Goal: Information Seeking & Learning: Learn about a topic

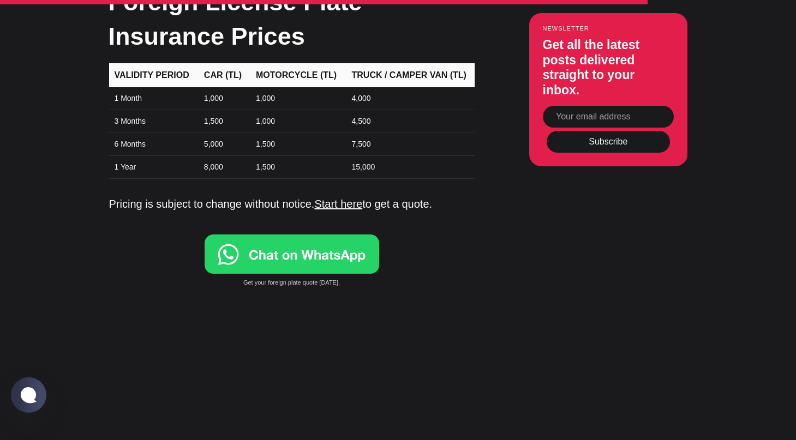
scroll to position [3633, 0]
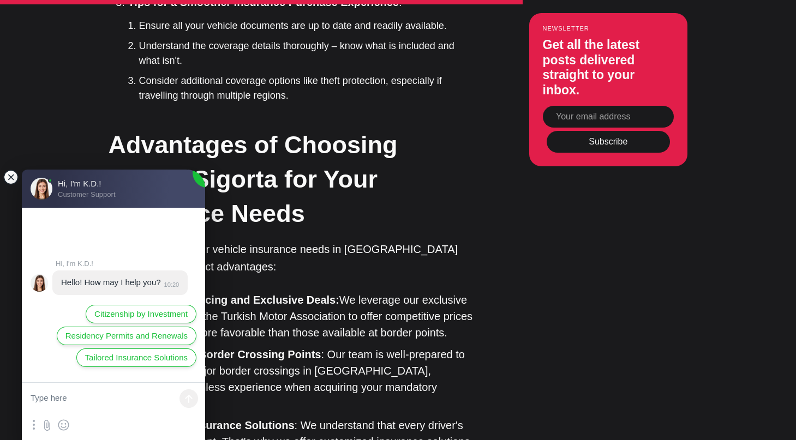
click at [8, 176] on jdiv at bounding box center [10, 177] width 15 height 15
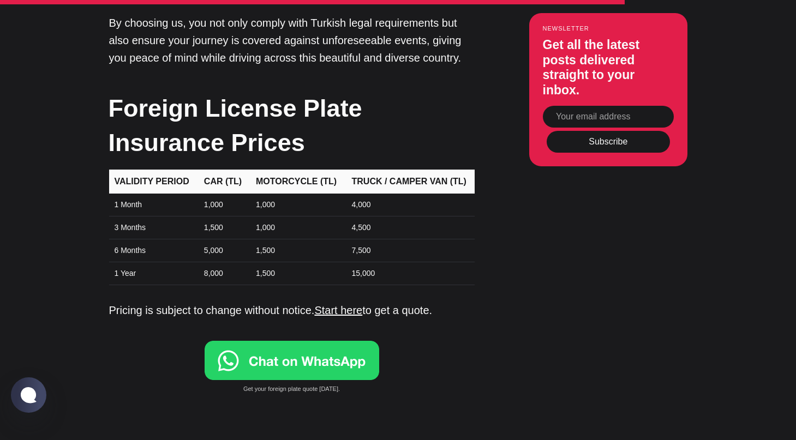
scroll to position [3527, 0]
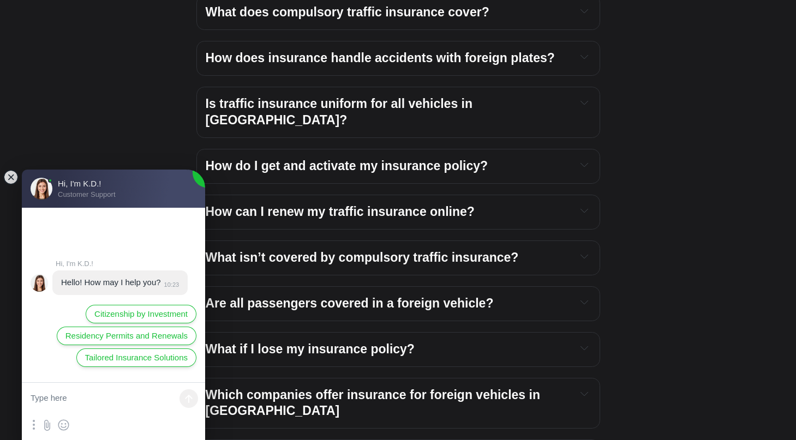
scroll to position [2340, 0]
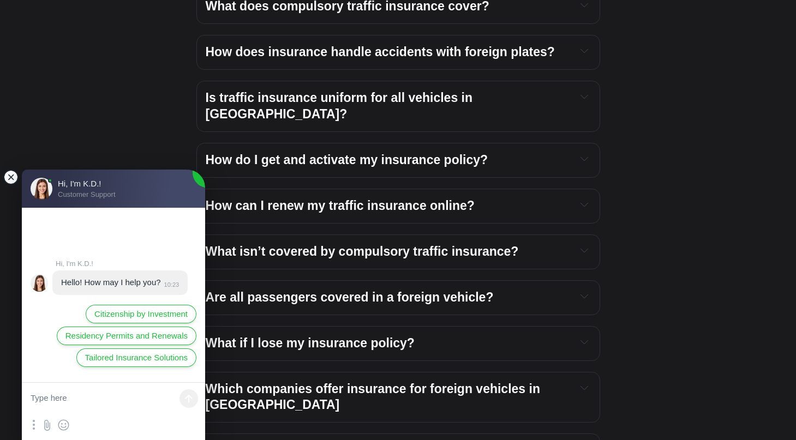
click at [13, 176] on jdiv at bounding box center [10, 177] width 15 height 15
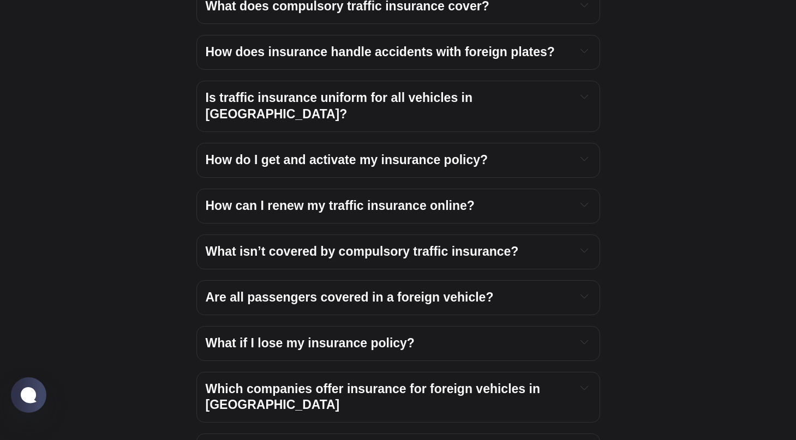
click at [256, 91] on span "Is traffic insurance uniform for all vehicles in Turkey?" at bounding box center [341, 106] width 270 height 31
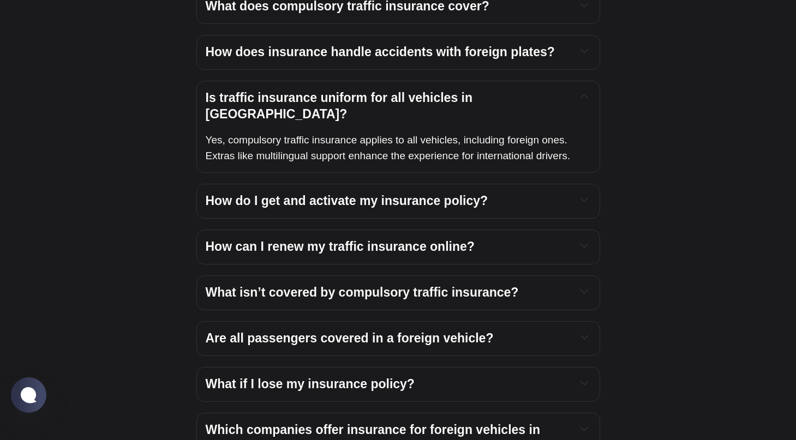
click at [256, 91] on span "Is traffic insurance uniform for all vehicles in Turkey?" at bounding box center [341, 106] width 270 height 31
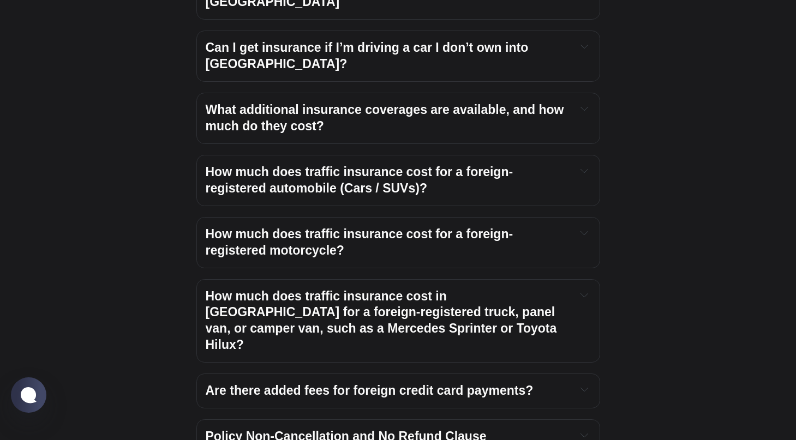
scroll to position [2745, 0]
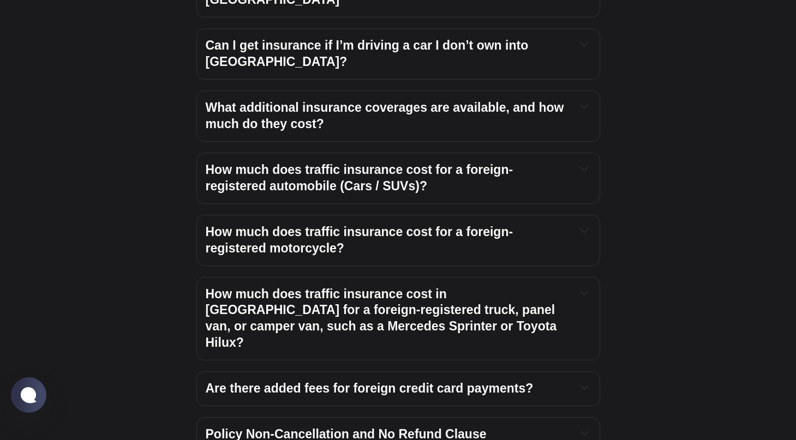
click at [260, 287] on span "How much does traffic insurance cost in Turkey for a foreign-registered truck, …" at bounding box center [383, 318] width 354 height 63
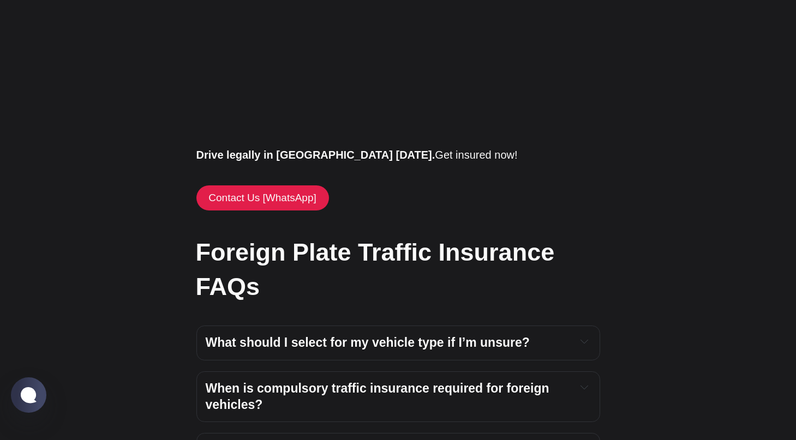
scroll to position [1855, 0]
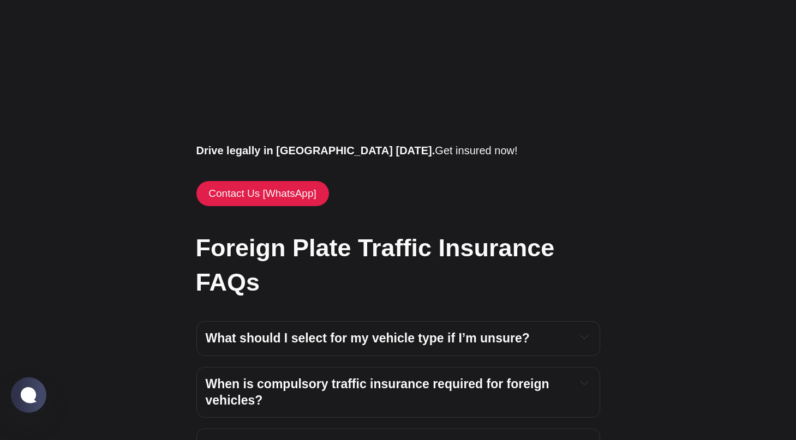
click at [493, 331] on span "What should I select for my vehicle type if I’m unsure?" at bounding box center [368, 338] width 324 height 14
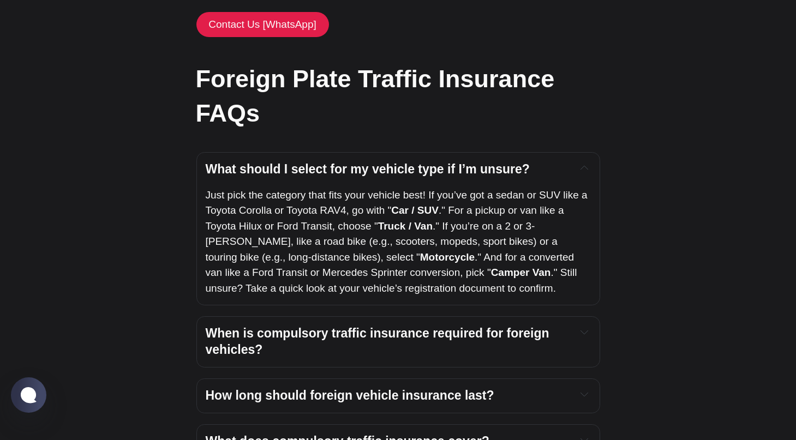
scroll to position [2025, 0]
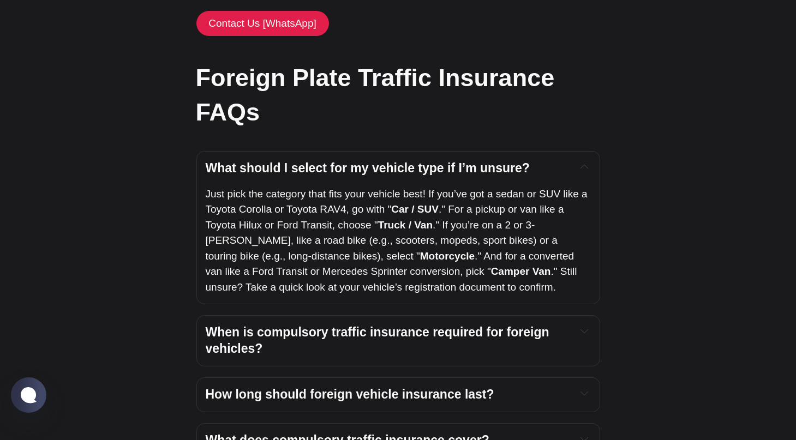
click at [267, 325] on span "When is compulsory traffic insurance required for foreign vehicles?" at bounding box center [379, 340] width 347 height 31
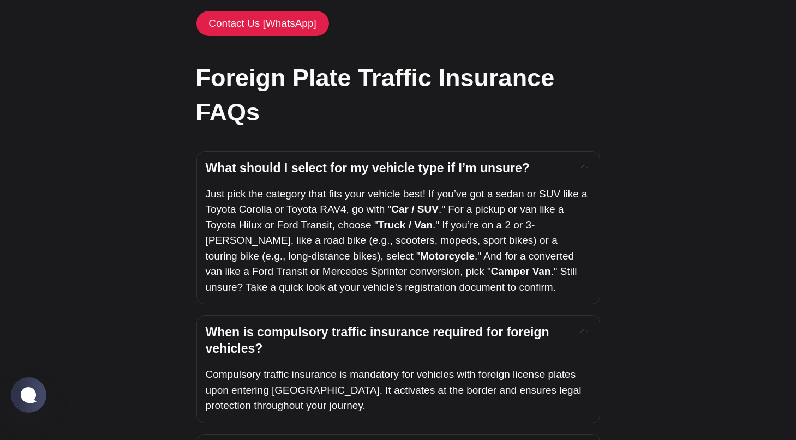
click at [267, 325] on span "When is compulsory traffic insurance required for foreign vehicles?" at bounding box center [379, 340] width 347 height 31
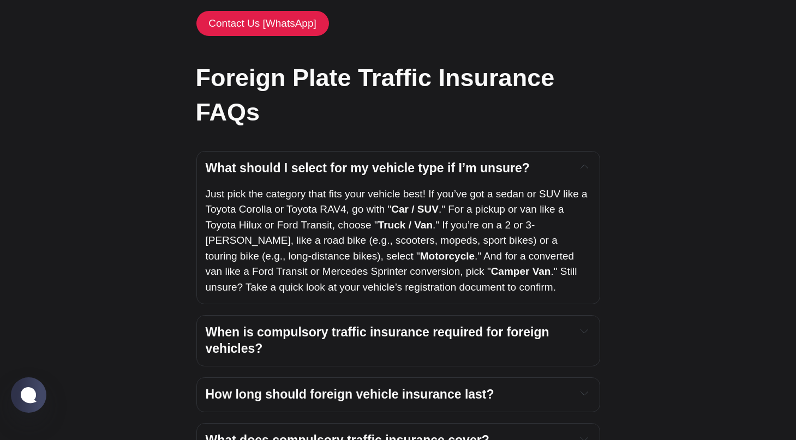
click at [279, 387] on span "How long should foreign vehicle insurance last?" at bounding box center [350, 394] width 288 height 14
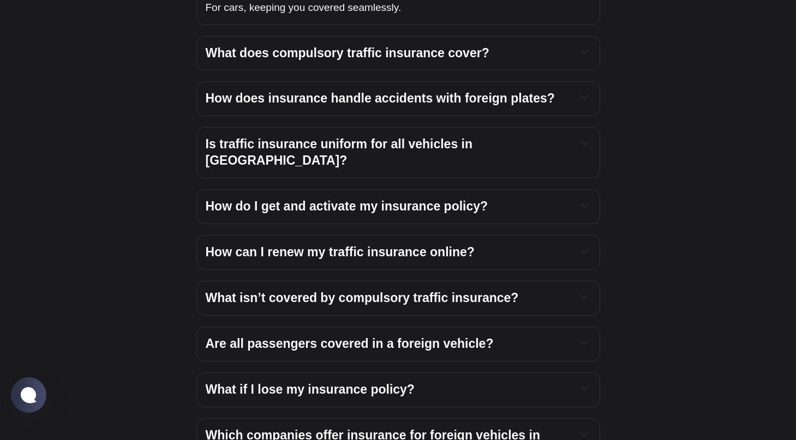
scroll to position [2498, 0]
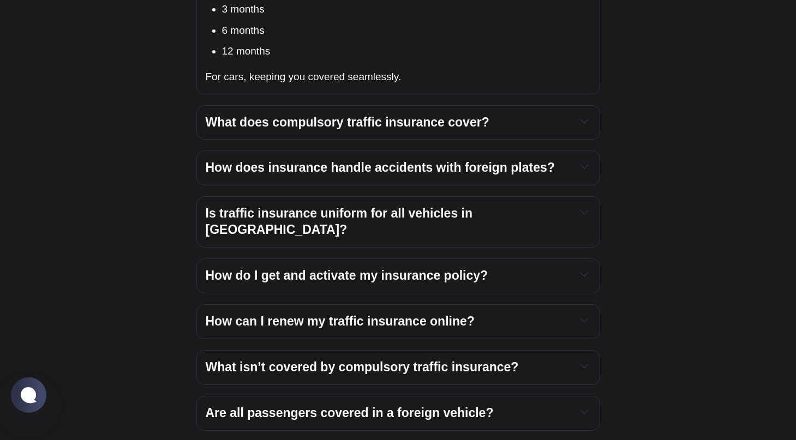
click at [292, 268] on span "How do I get and activate my insurance policy?" at bounding box center [347, 275] width 282 height 14
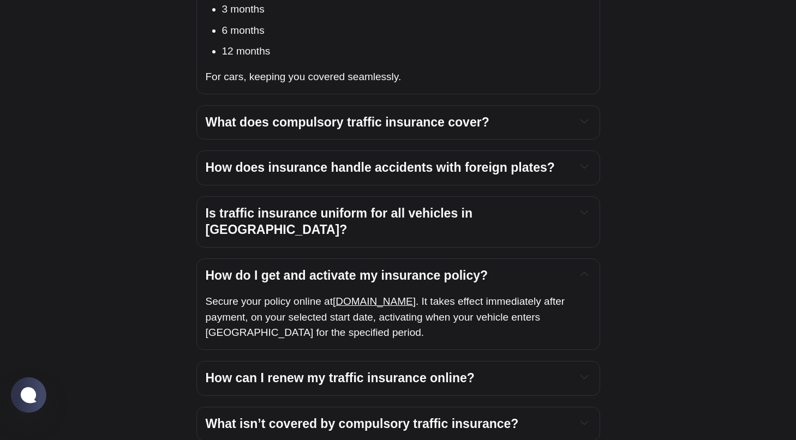
click at [278, 268] on span "How do I get and activate my insurance policy?" at bounding box center [347, 275] width 282 height 14
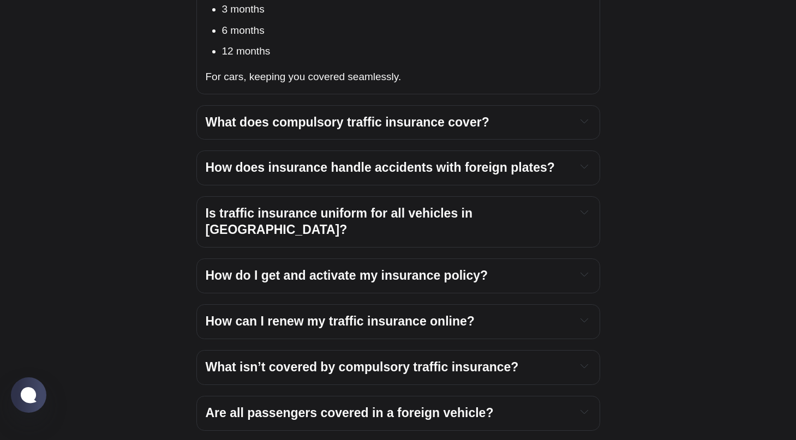
click at [302, 360] on span "What isn’t covered by compulsory traffic insurance?" at bounding box center [362, 367] width 313 height 14
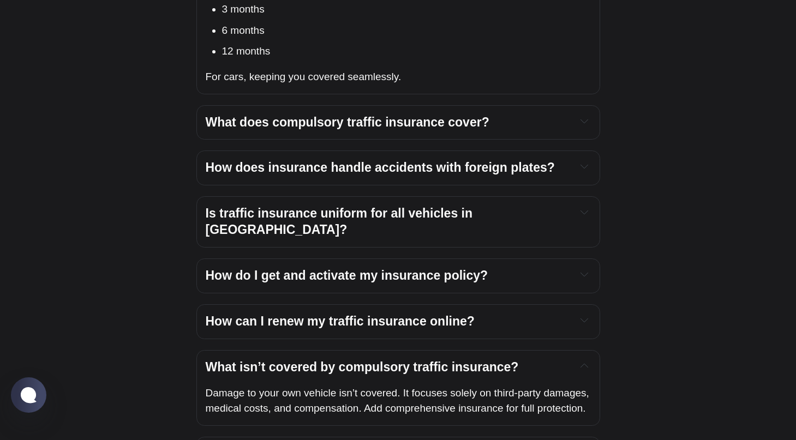
click at [302, 360] on span "What isn’t covered by compulsory traffic insurance?" at bounding box center [362, 367] width 313 height 14
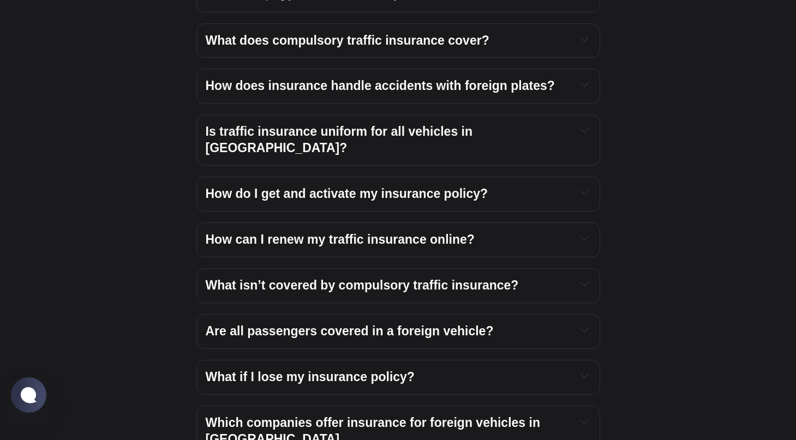
scroll to position [2599, 0]
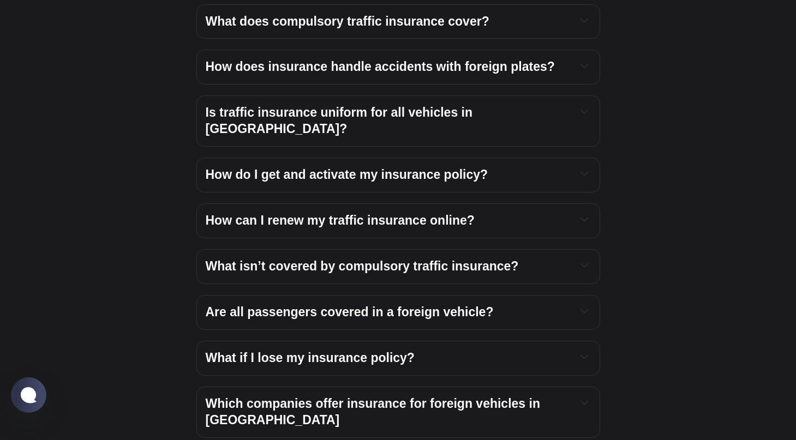
click at [250, 305] on span "Are all passengers covered in a foreign vehicle?" at bounding box center [350, 312] width 288 height 14
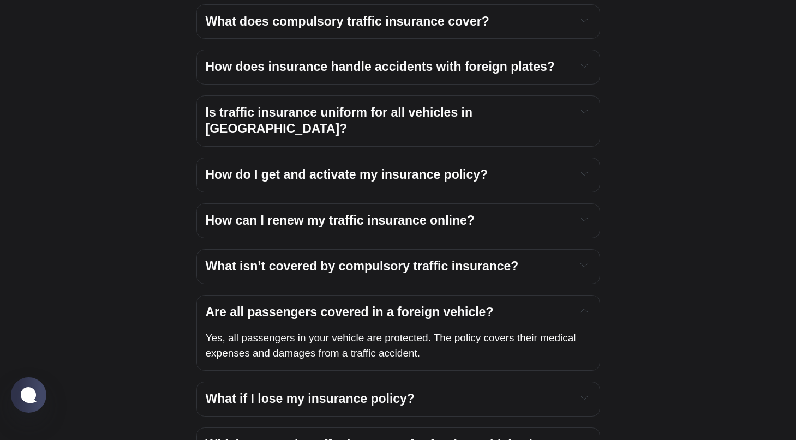
click at [250, 305] on span "Are all passengers covered in a foreign vehicle?" at bounding box center [350, 312] width 288 height 14
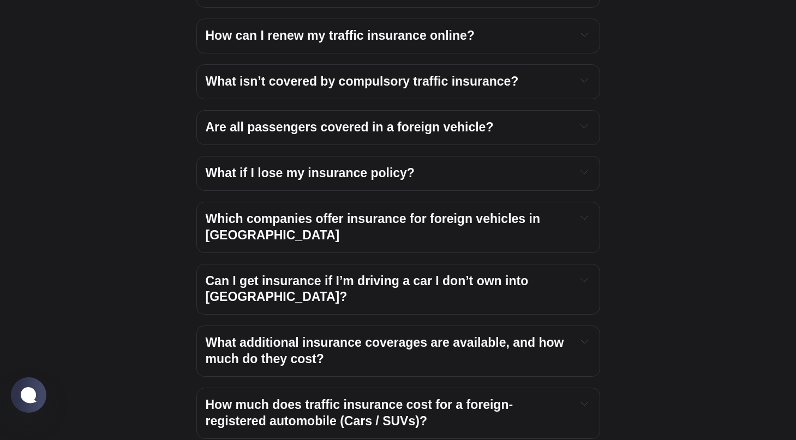
scroll to position [2785, 0]
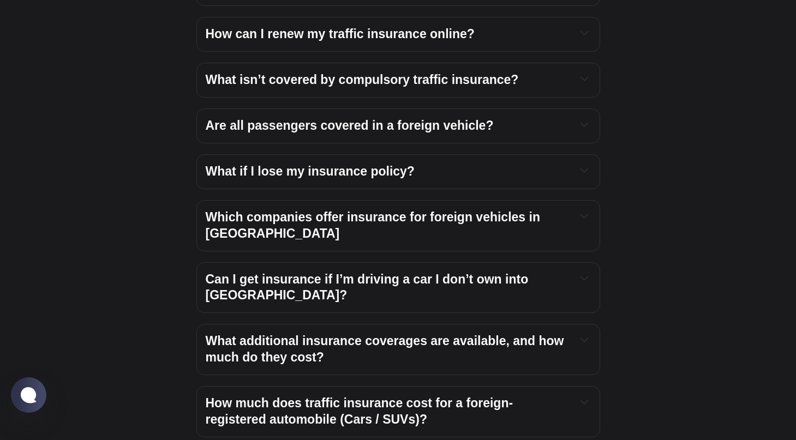
click at [239, 210] on span "Which companies offer insurance for foreign vehicles in Turkey" at bounding box center [375, 225] width 338 height 31
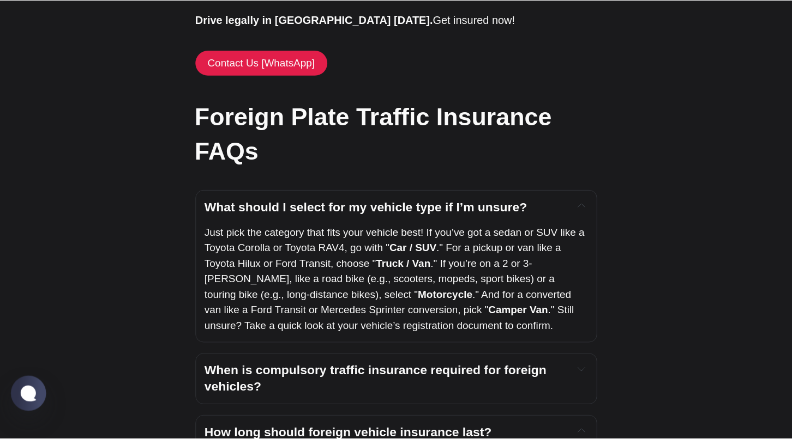
scroll to position [1993, 0]
